Goal: Transaction & Acquisition: Purchase product/service

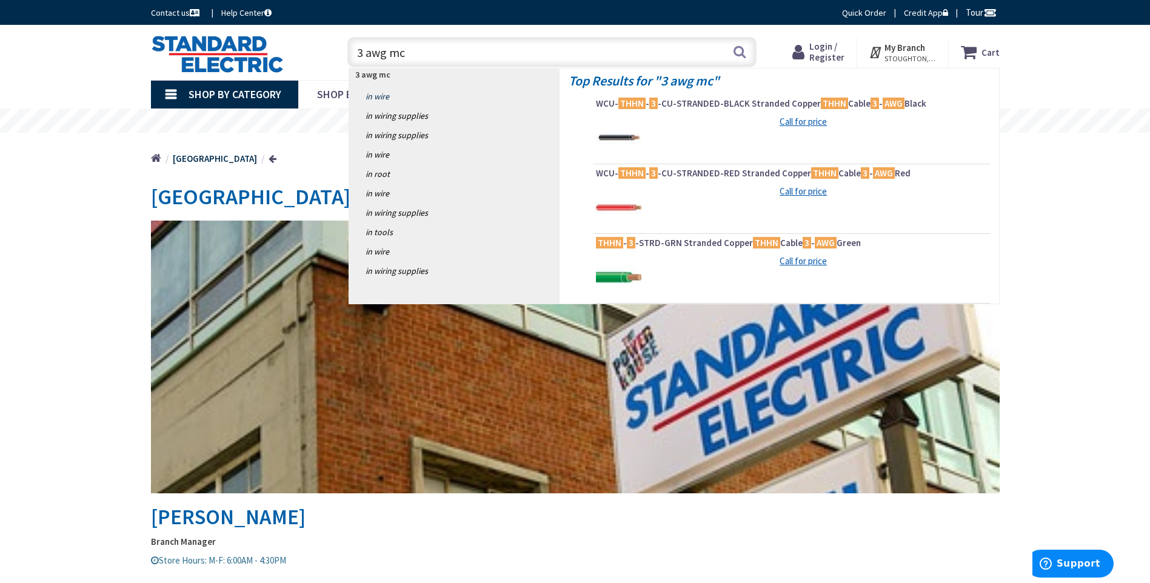
type input "3 awg mc"
click at [404, 101] on link "in Wire" at bounding box center [454, 96] width 210 height 19
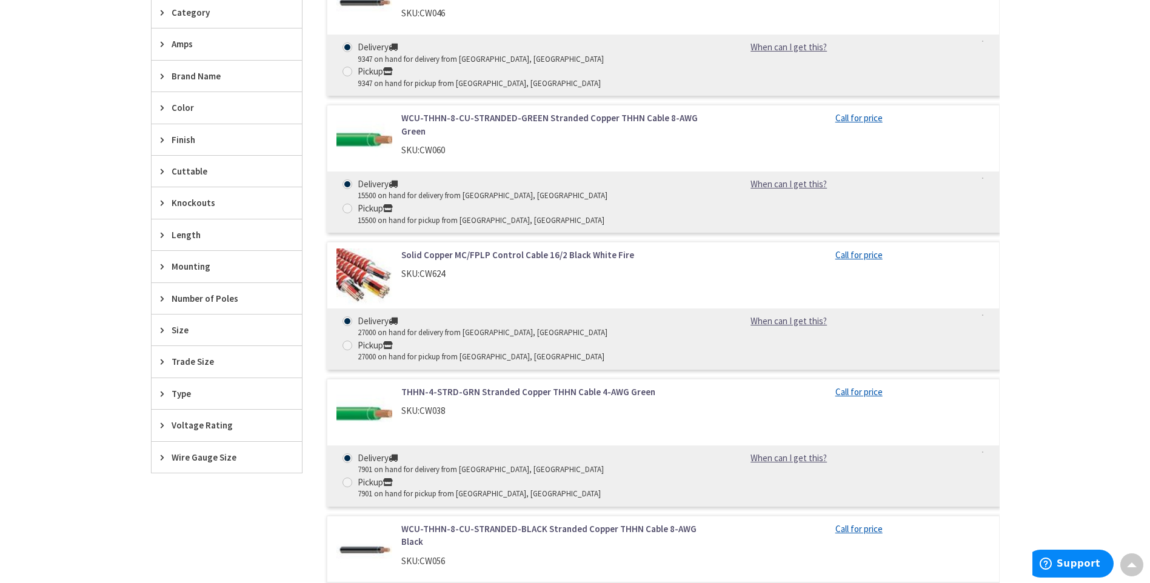
scroll to position [485, 0]
click at [162, 332] on icon at bounding box center [165, 329] width 9 height 9
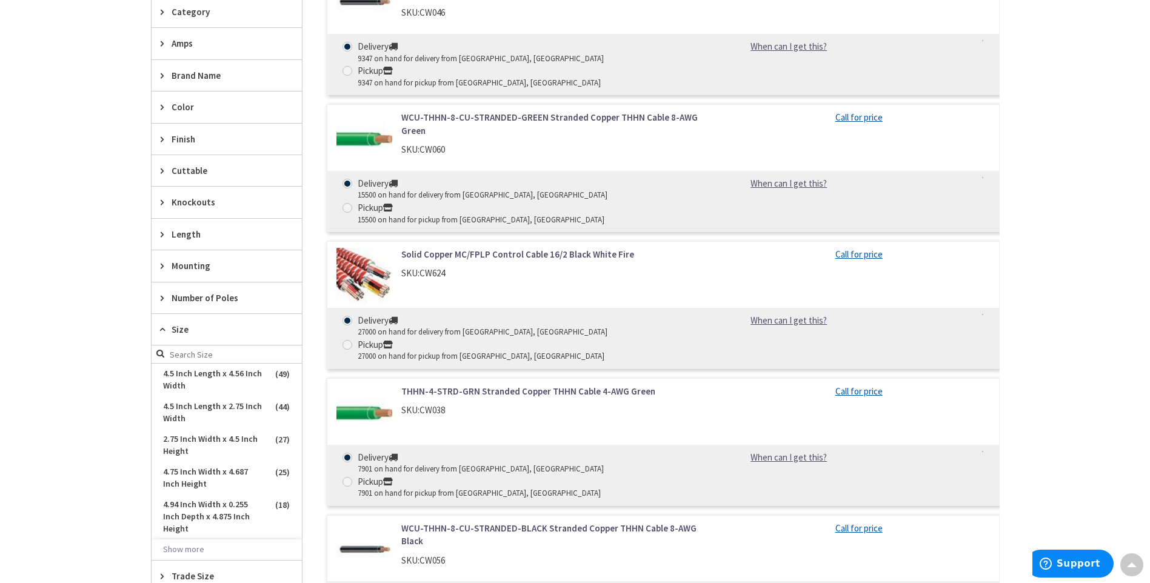
click at [168, 296] on icon at bounding box center [165, 297] width 9 height 9
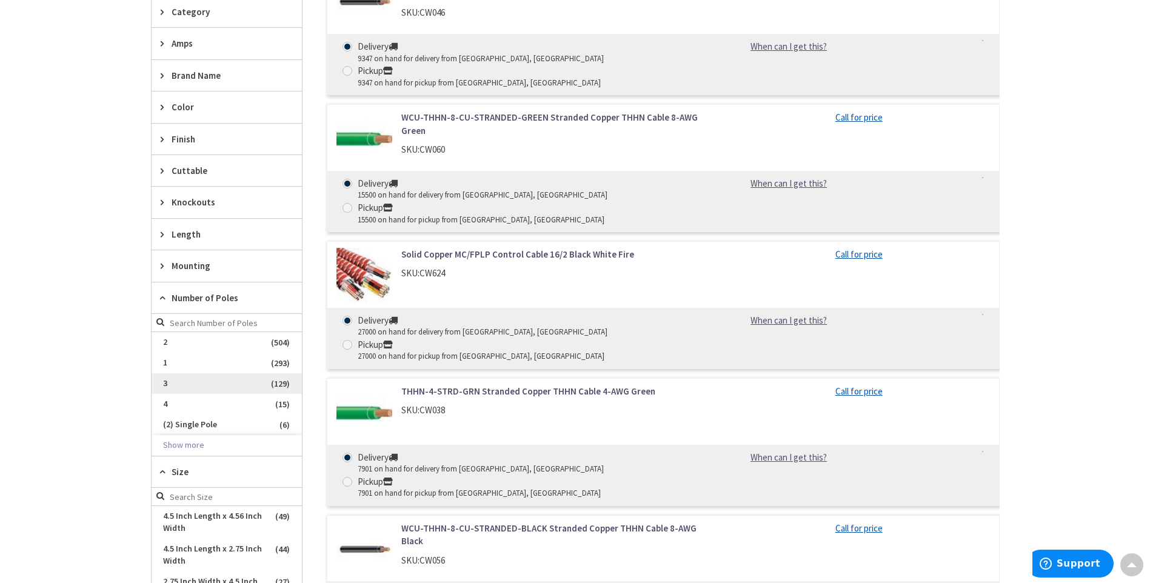
click at [193, 383] on span "3" at bounding box center [227, 383] width 150 height 21
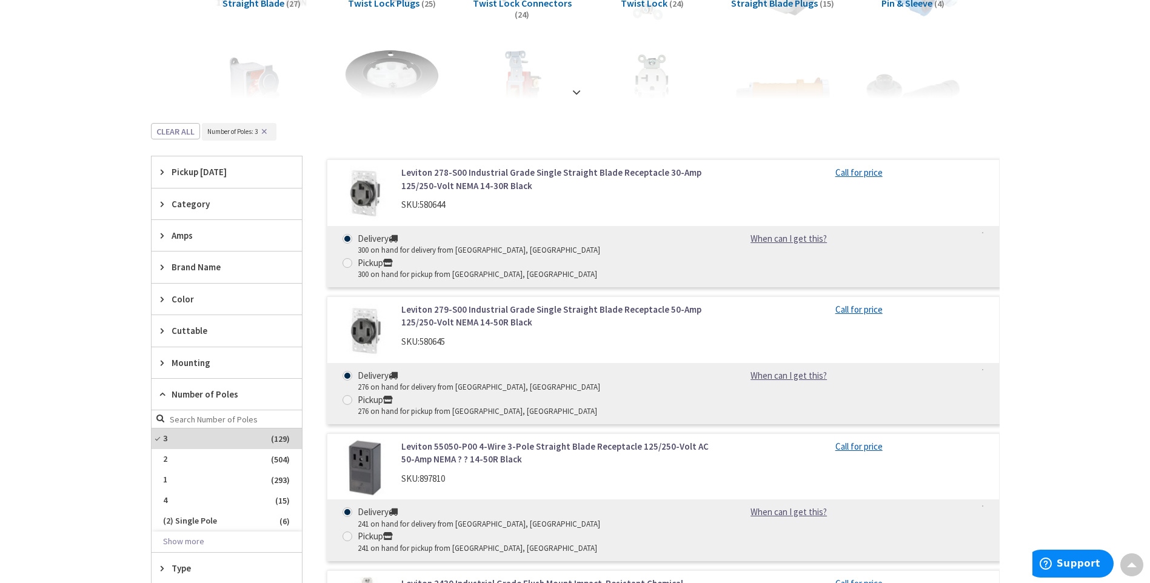
scroll to position [253, 0]
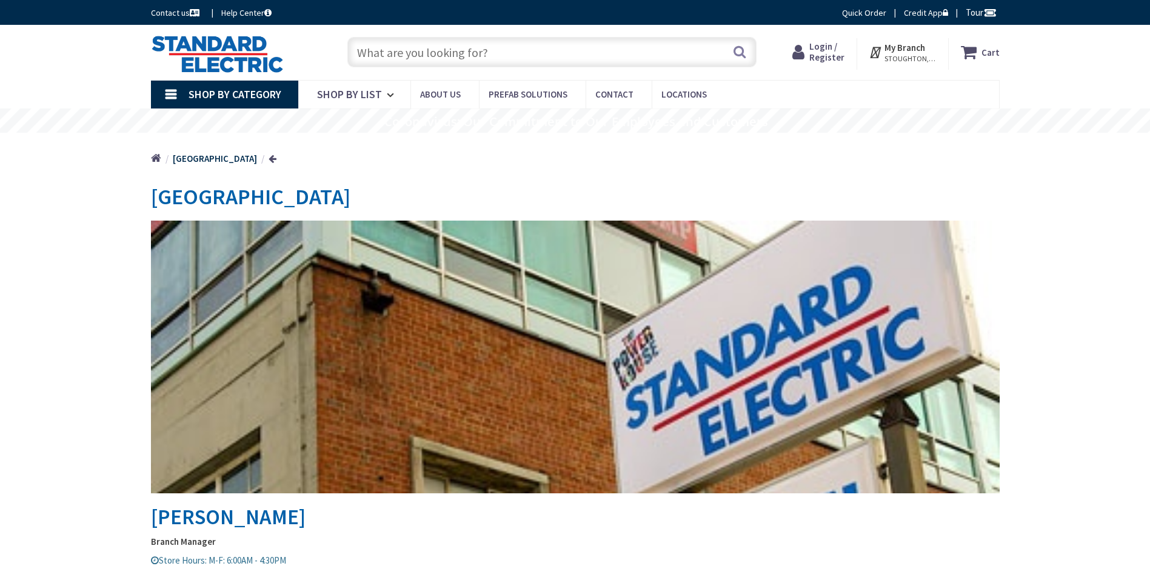
click at [412, 51] on input "text" at bounding box center [551, 52] width 409 height 30
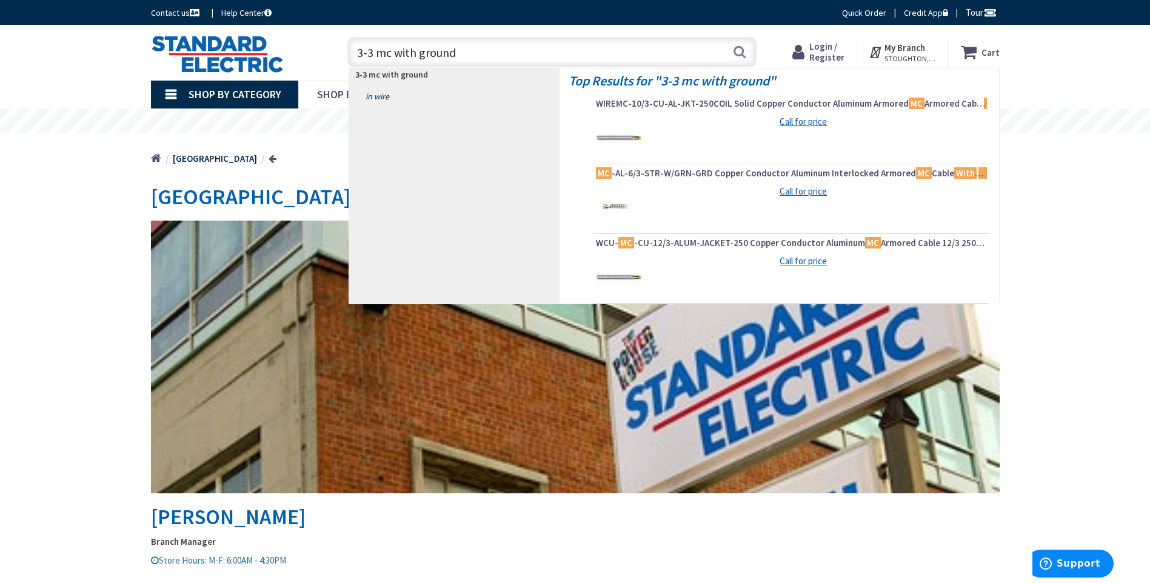
type input "3-3 mc with ground"
click at [395, 97] on link "in Wire" at bounding box center [454, 96] width 210 height 19
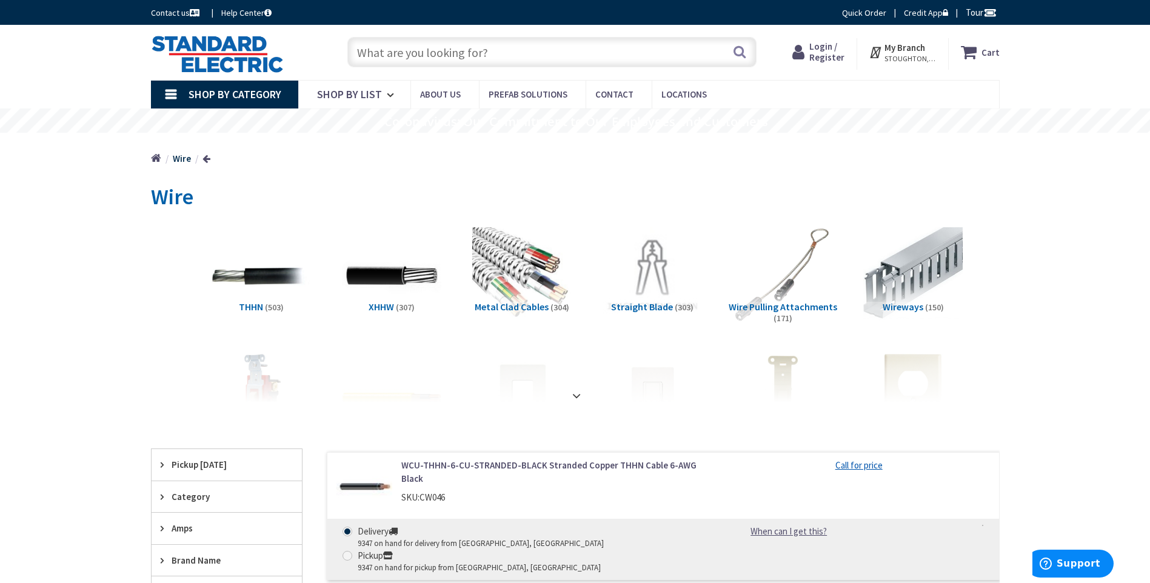
click at [377, 51] on input "text" at bounding box center [551, 52] width 409 height 30
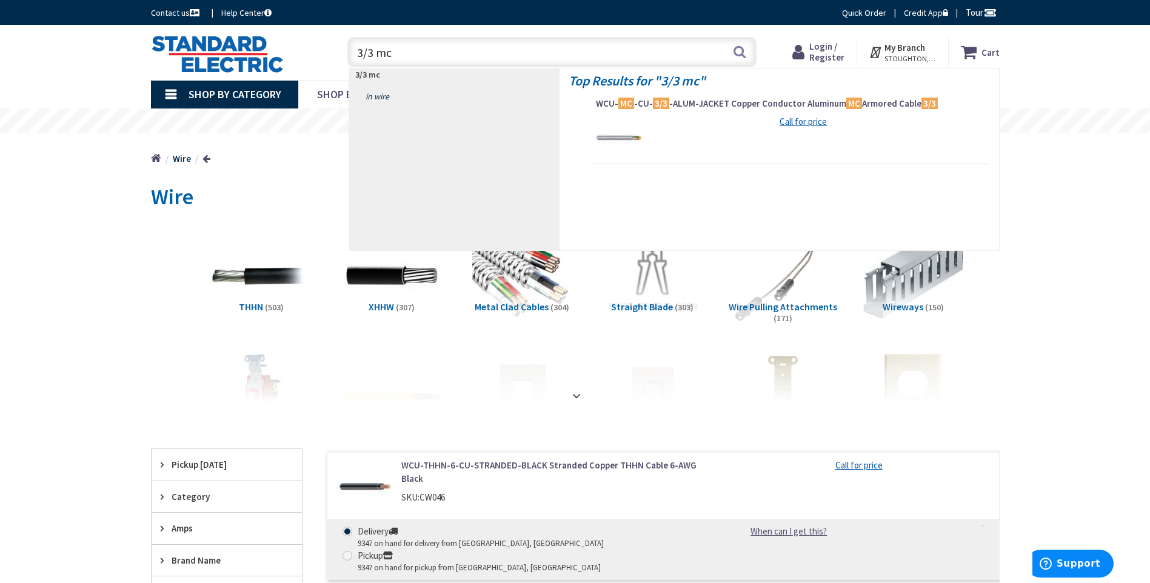
type input "3/3 mc"
click at [387, 96] on link "in Wire" at bounding box center [454, 96] width 210 height 19
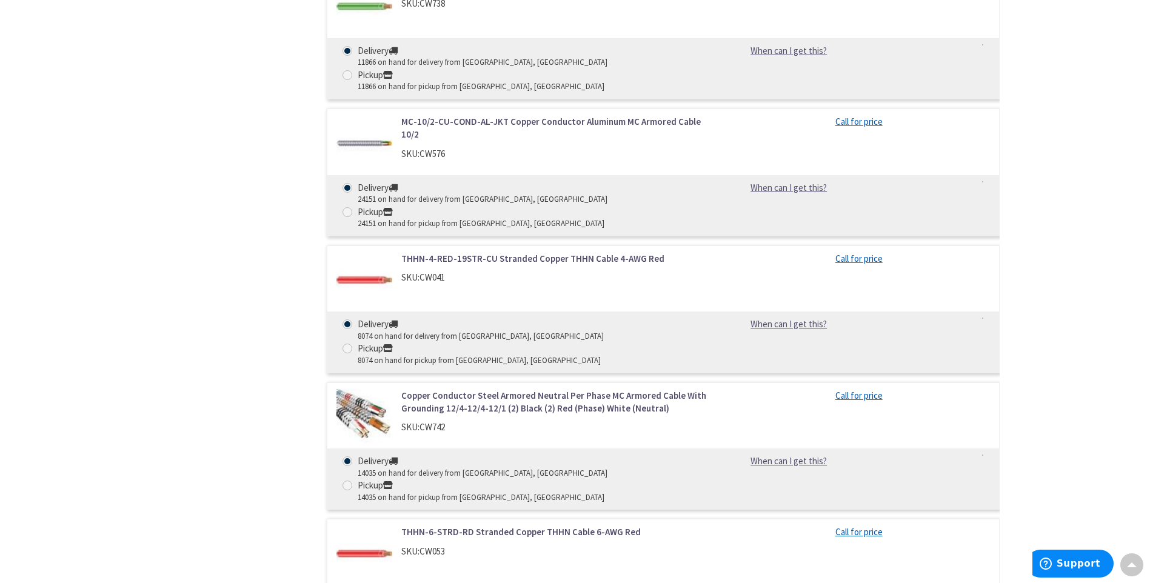
scroll to position [1637, 0]
